Goal: Information Seeking & Learning: Learn about a topic

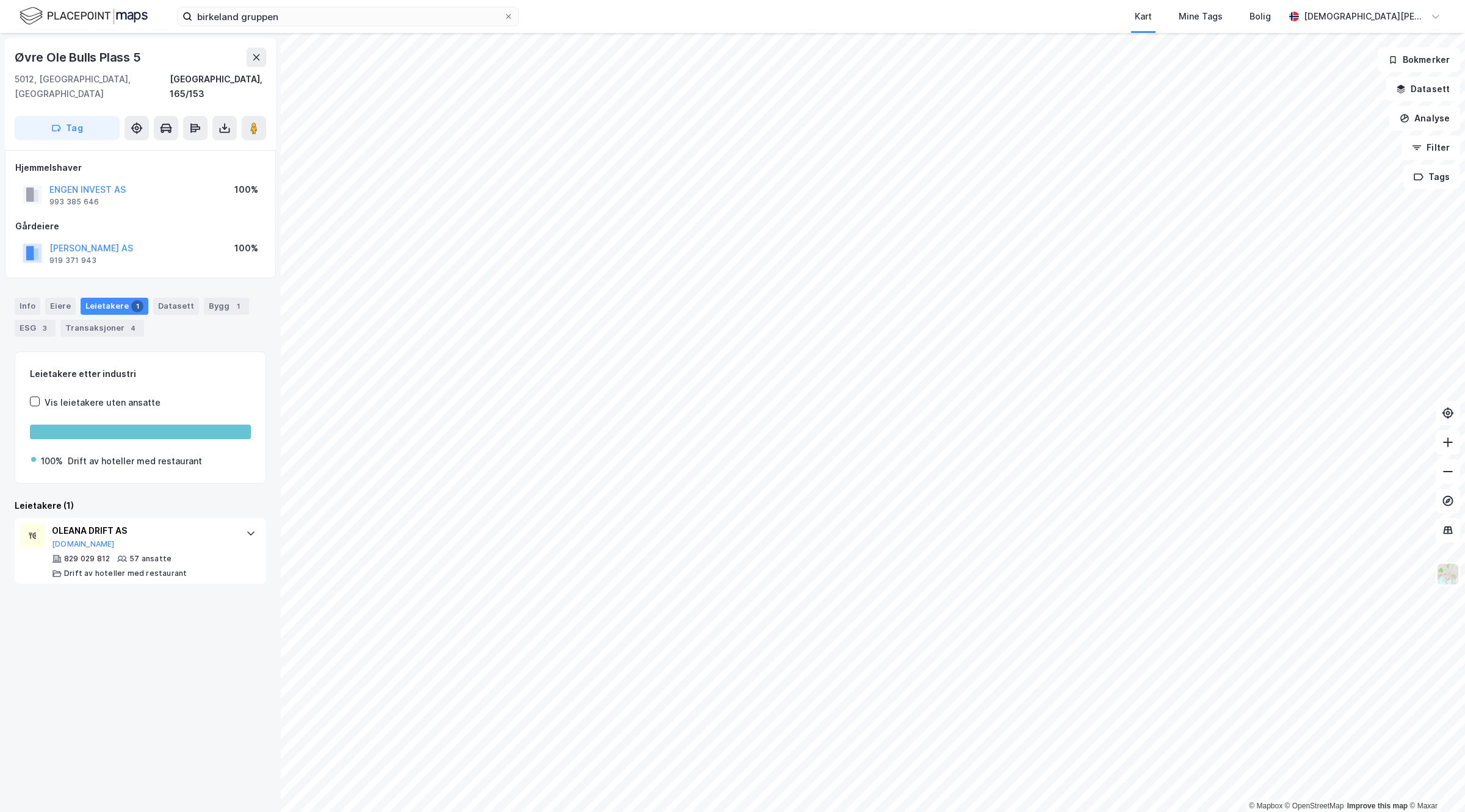
click at [68, 180] on div "ENGEN INVEST AS 993 385 646 100%" at bounding box center [140, 194] width 250 height 29
click at [0, 0] on button "ENGEN INVEST AS" at bounding box center [0, 0] width 0 height 0
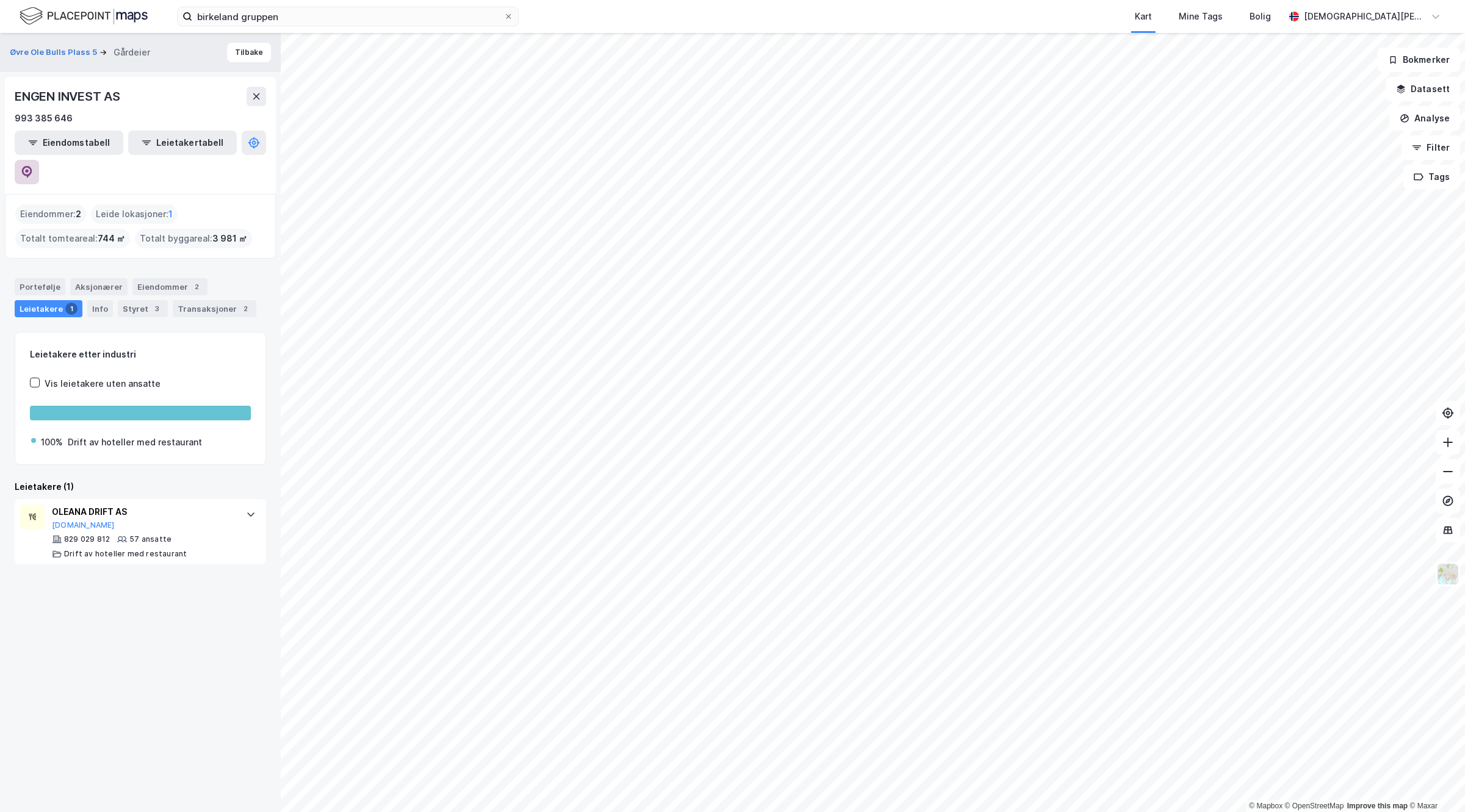
click at [39, 160] on button at bounding box center [27, 172] width 24 height 24
